Goal: Transaction & Acquisition: Purchase product/service

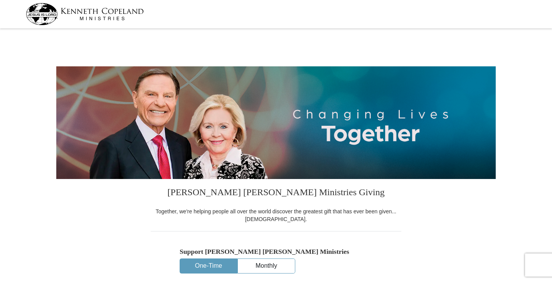
select select "[GEOGRAPHIC_DATA]"
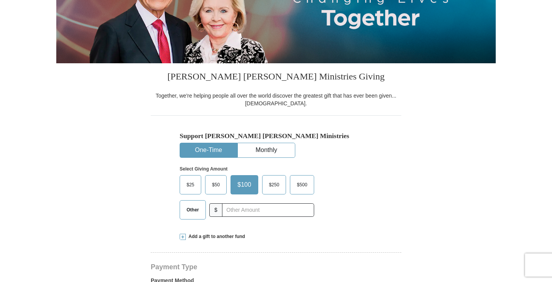
click at [195, 207] on span "Other" at bounding box center [193, 210] width 20 height 12
click at [0, 0] on input "Other" at bounding box center [0, 0] width 0 height 0
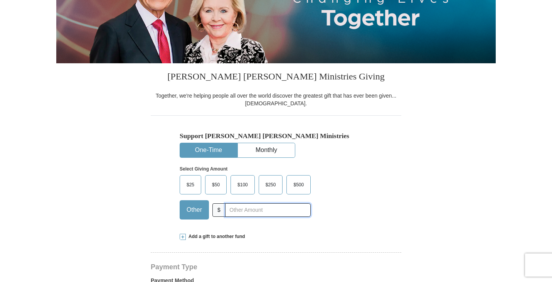
click at [253, 210] on input "text" at bounding box center [268, 209] width 86 height 13
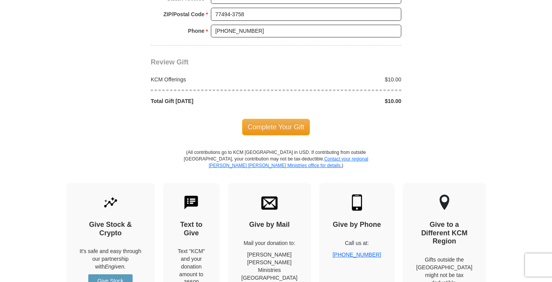
scroll to position [694, 0]
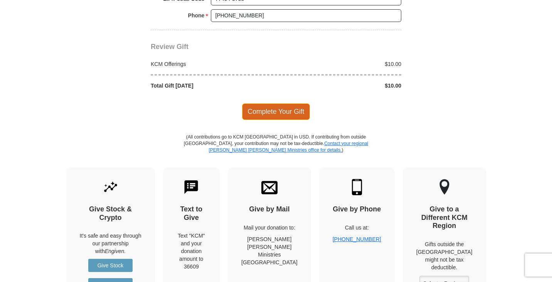
type input "10.00"
click at [281, 112] on span "Complete Your Gift" at bounding box center [276, 111] width 68 height 16
